Goal: Information Seeking & Learning: Learn about a topic

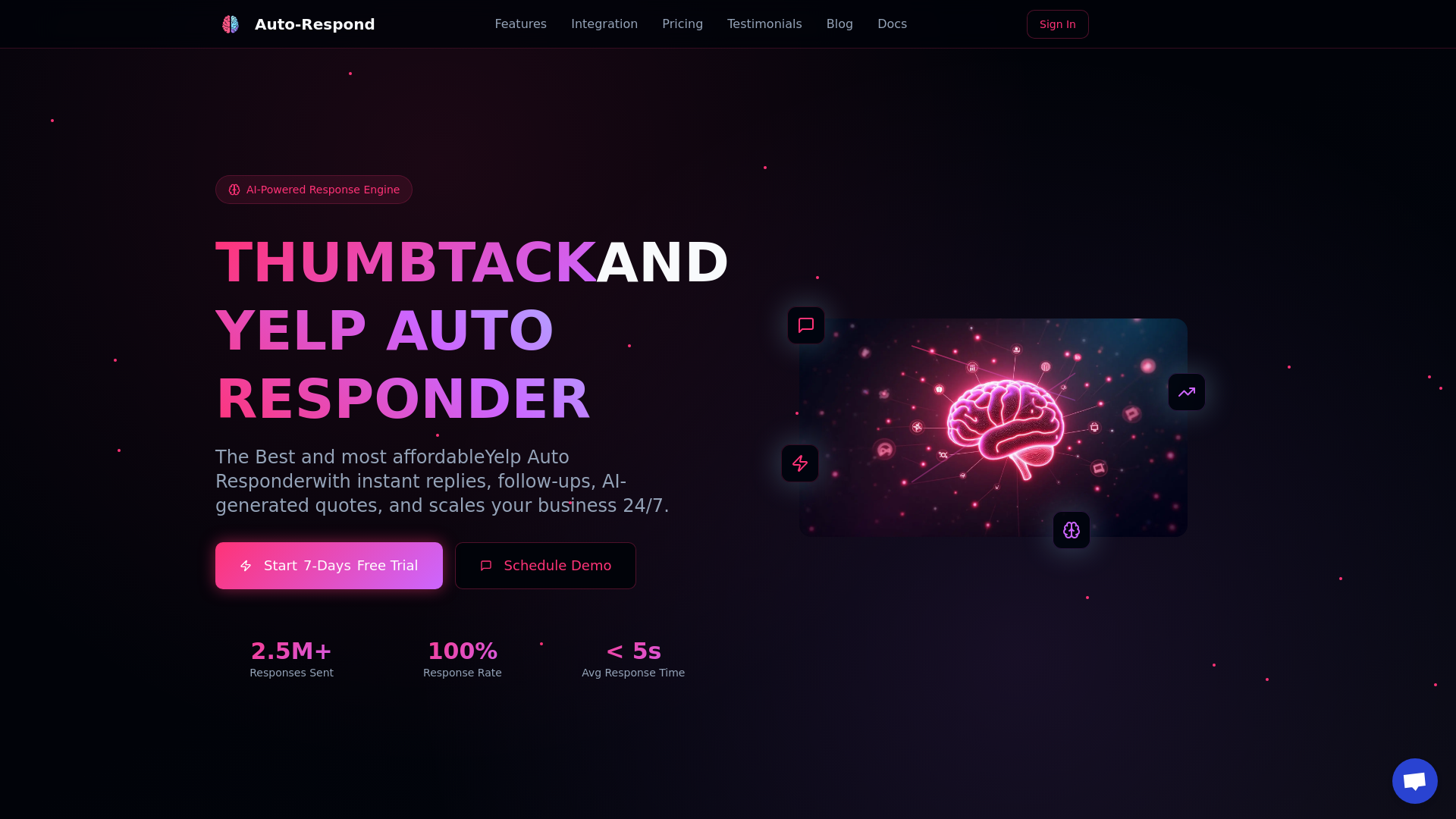
click at [826, 24] on link "Blog" at bounding box center [839, 24] width 26 height 18
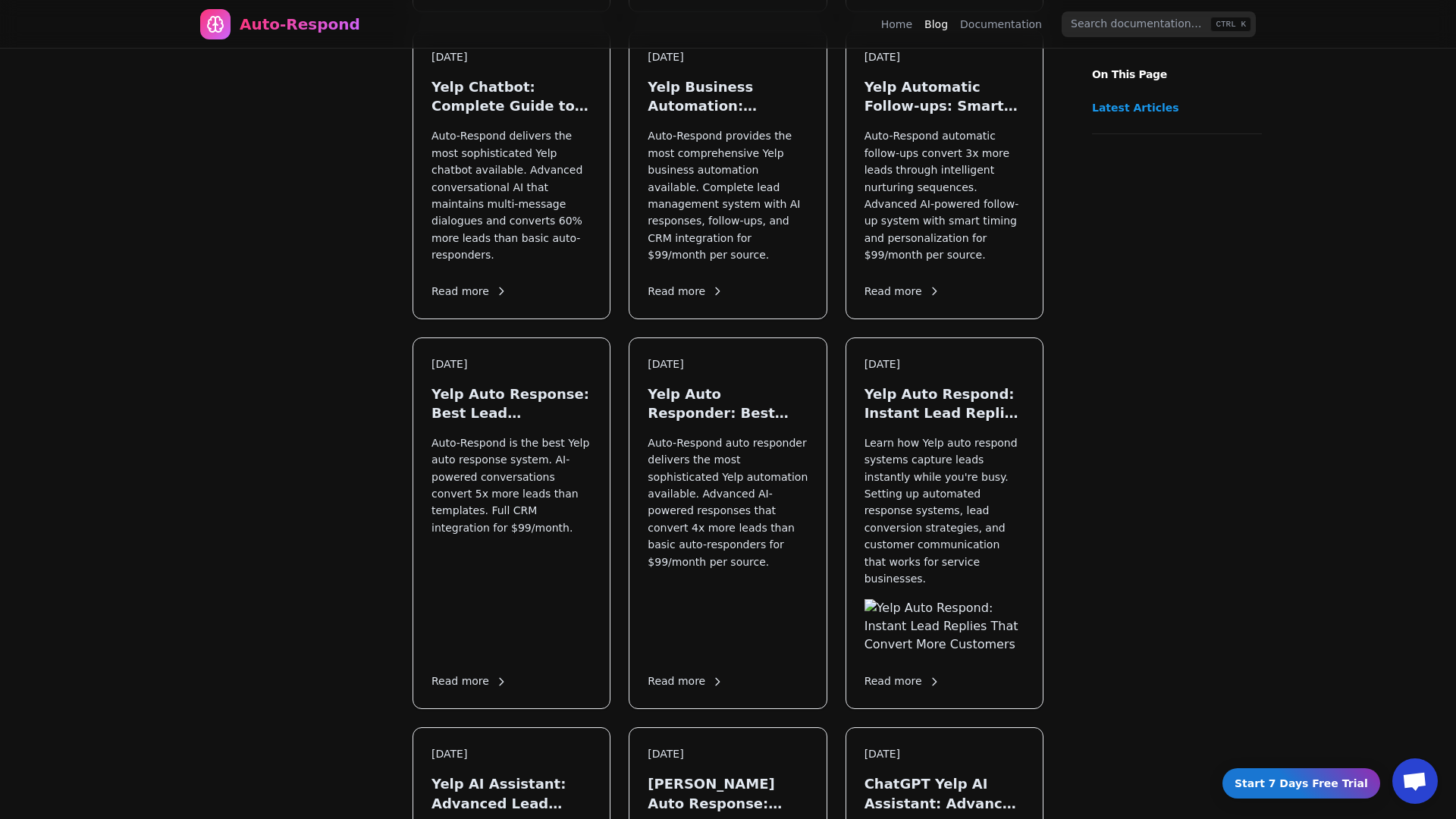
scroll to position [1753, 0]
